Goal: Find specific page/section: Find specific page/section

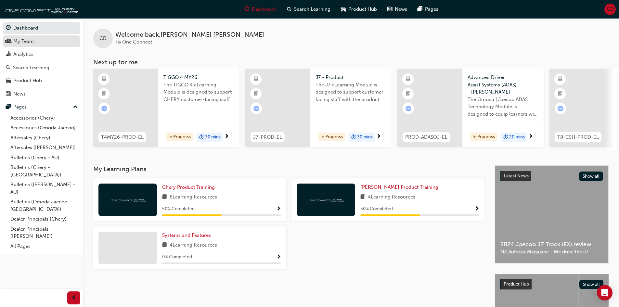
click at [21, 43] on div "My Team" at bounding box center [23, 41] width 20 height 7
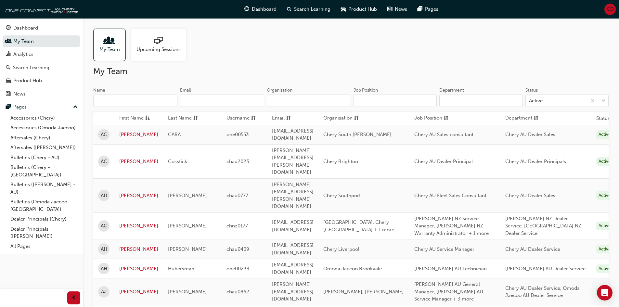
click at [158, 102] on input "Name" at bounding box center [135, 101] width 84 height 12
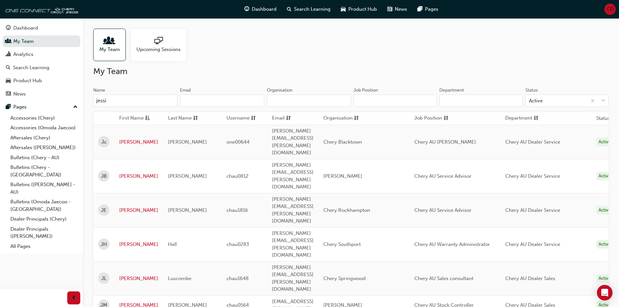
click at [151, 102] on input "jessi" at bounding box center [135, 101] width 84 height 12
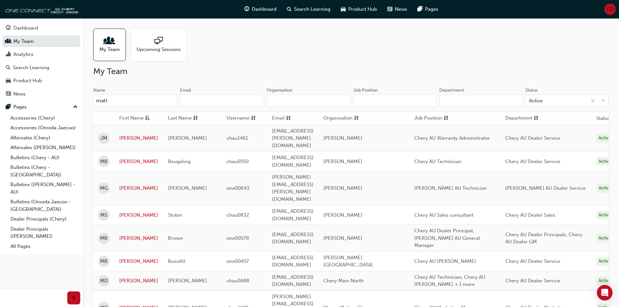
drag, startPoint x: 445, startPoint y: 166, endPoint x: 387, endPoint y: 163, distance: 58.6
click at [387, 171] on td "[PERSON_NAME]" at bounding box center [364, 188] width 91 height 34
copy span "[PERSON_NAME]"
click at [107, 102] on input "matt" at bounding box center [135, 101] width 84 height 12
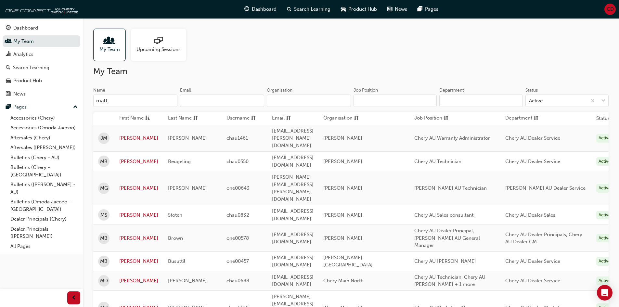
click at [107, 102] on input "matt" at bounding box center [135, 101] width 84 height 12
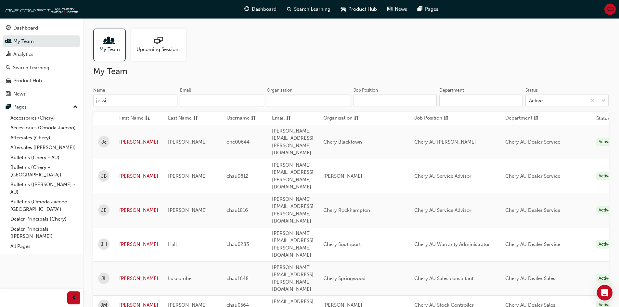
click at [145, 97] on input "jessi" at bounding box center [135, 101] width 84 height 12
click at [140, 108] on div "Name [PERSON_NAME] Email Organisation" at bounding box center [222, 99] width 258 height 25
click at [140, 102] on input "jessi" at bounding box center [135, 101] width 84 height 12
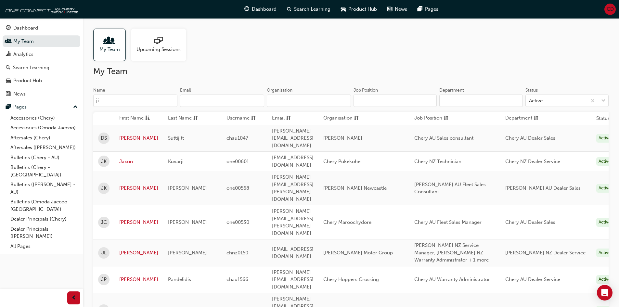
type input "j"
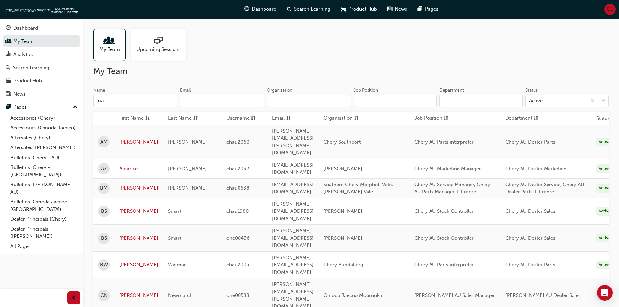
type input "m"
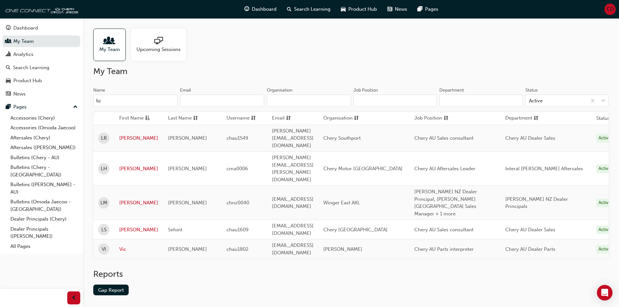
type input "l"
